Goal: Check status: Check status

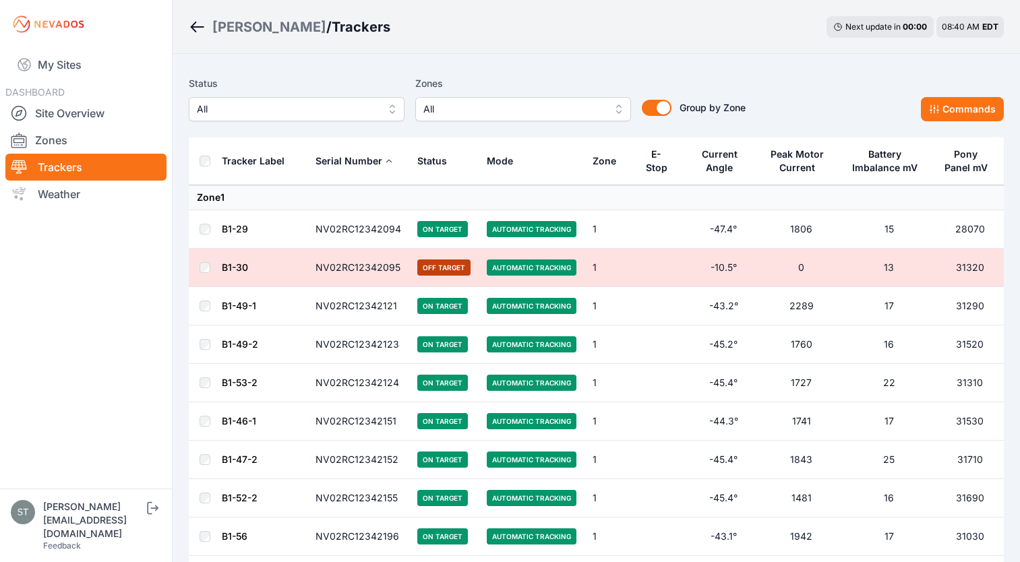
scroll to position [19133, 0]
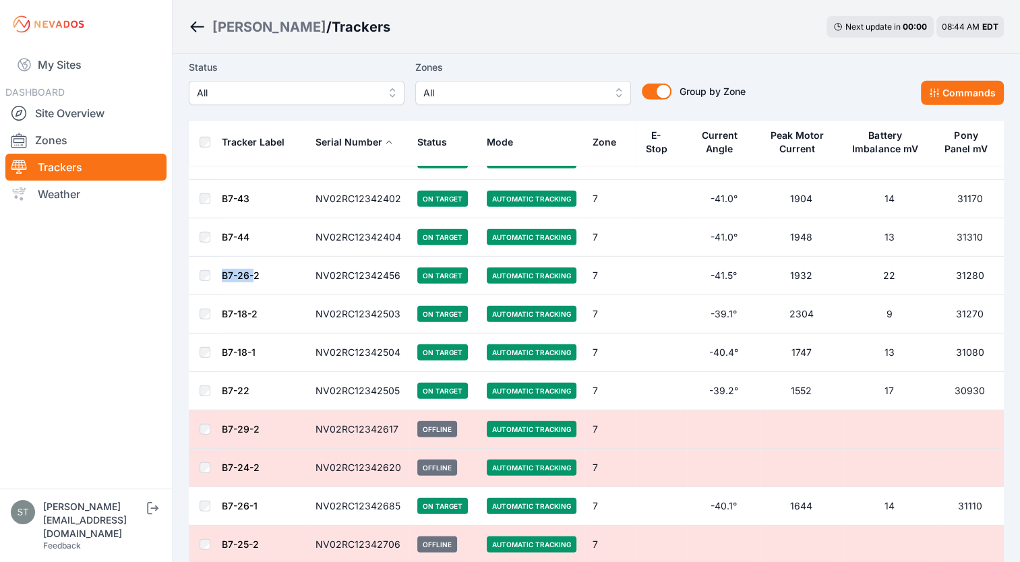
click at [378, 90] on button "All" at bounding box center [297, 93] width 216 height 24
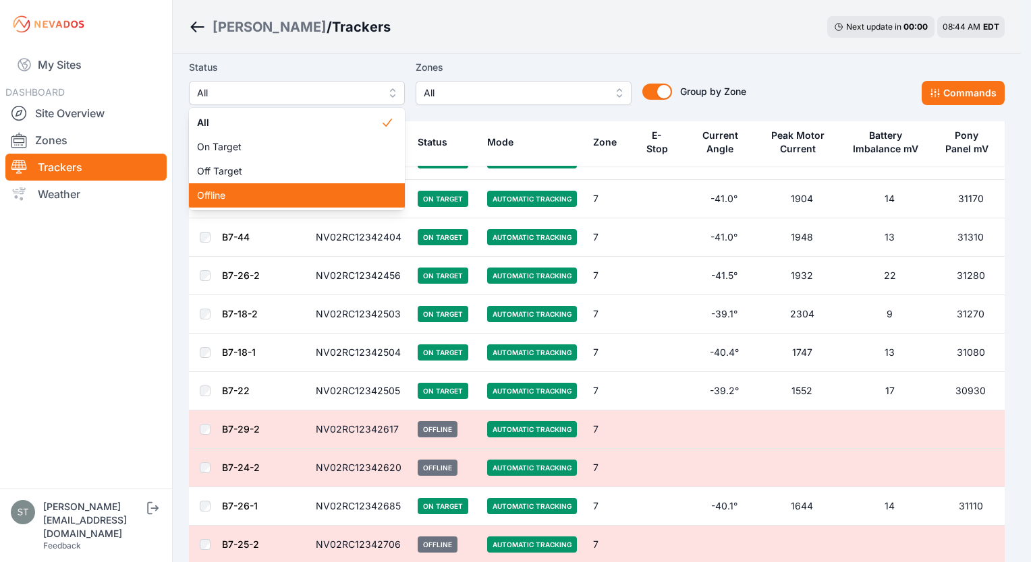
click at [239, 186] on div "Offline" at bounding box center [297, 195] width 216 height 24
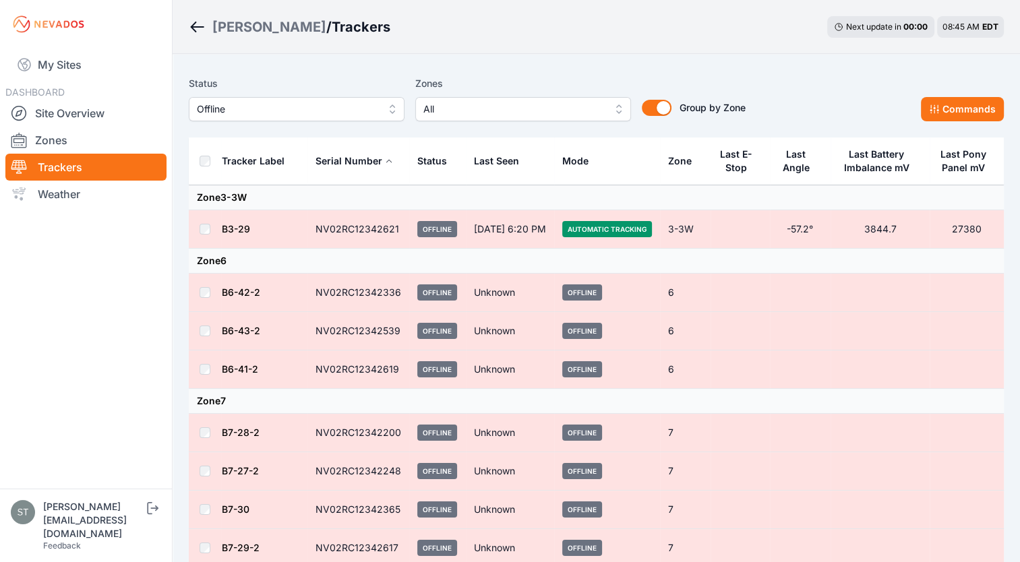
click at [243, 227] on link "B3-29" at bounding box center [236, 228] width 28 height 11
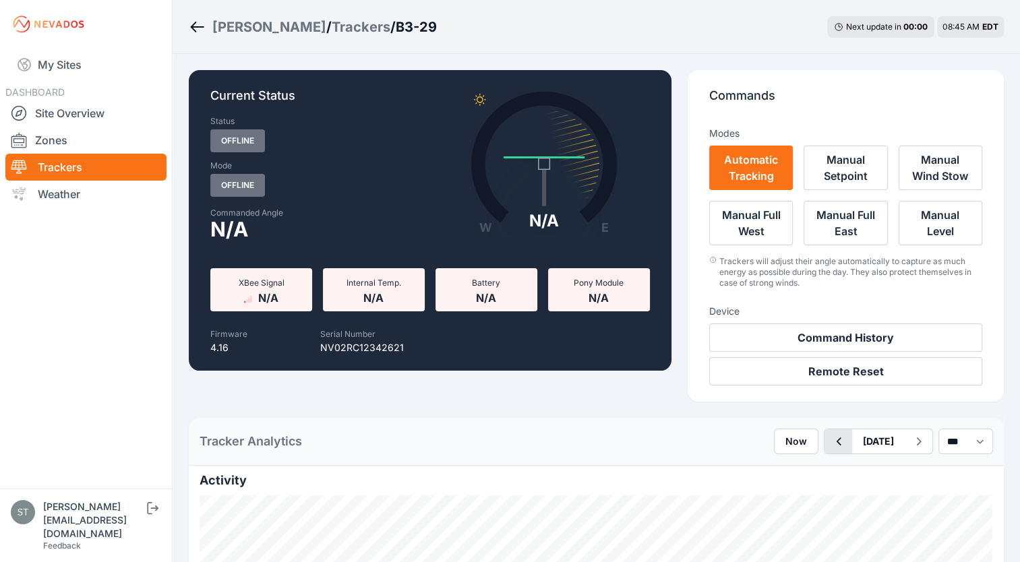
click at [830, 446] on icon "button" at bounding box center [838, 442] width 17 height 16
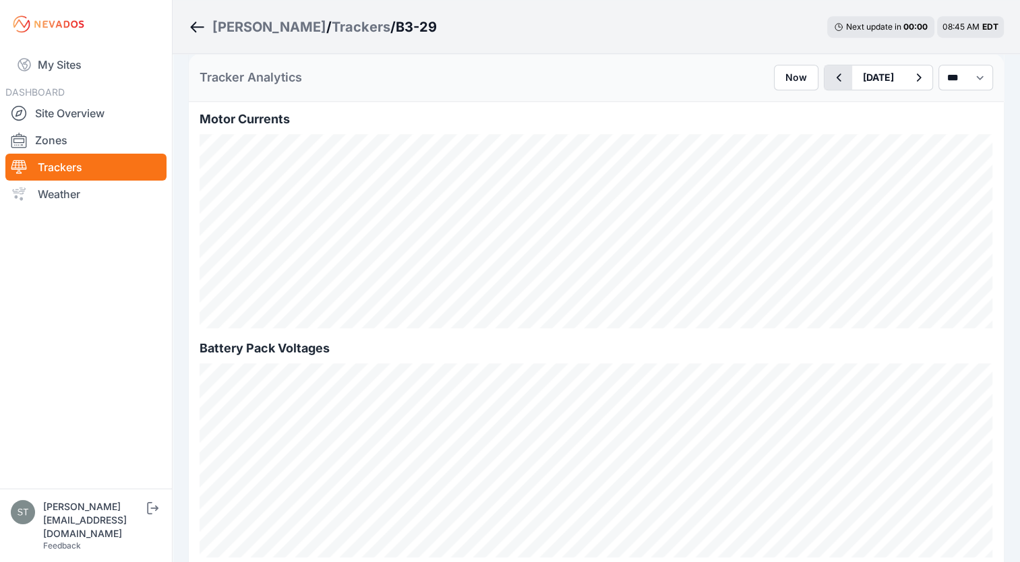
scroll to position [1055, 0]
